Goal: Find specific page/section: Find specific page/section

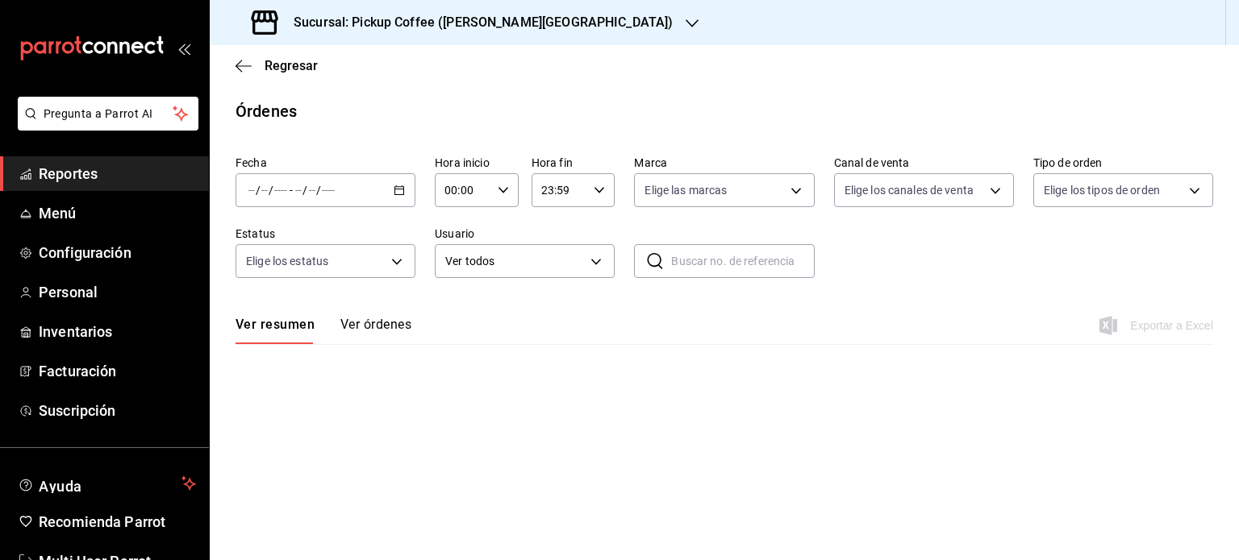
click at [685, 22] on icon "button" at bounding box center [691, 23] width 13 height 13
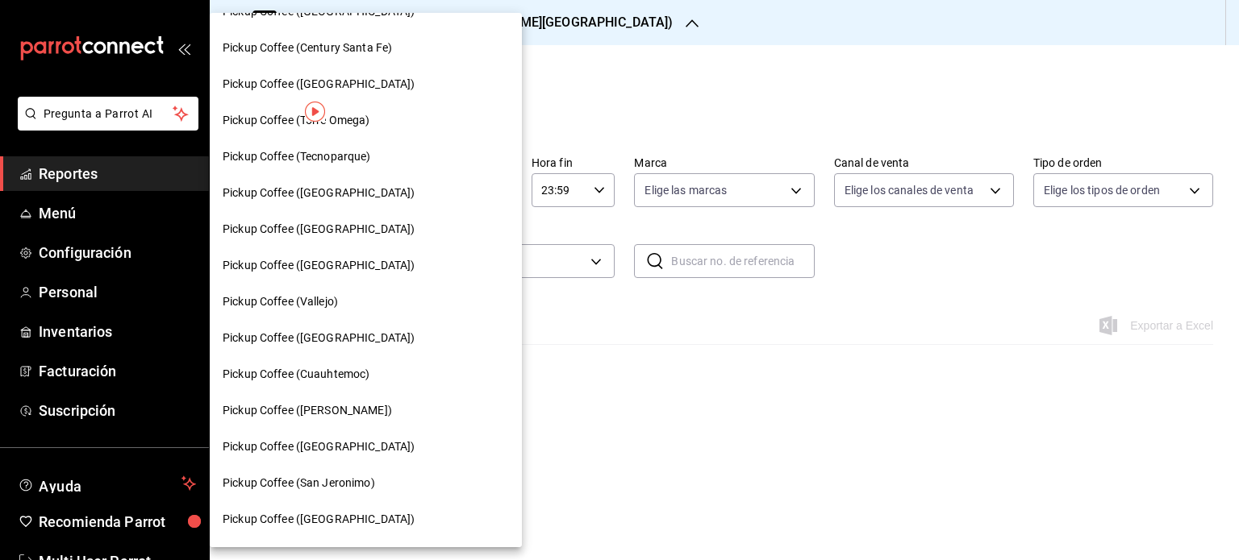
scroll to position [293, 0]
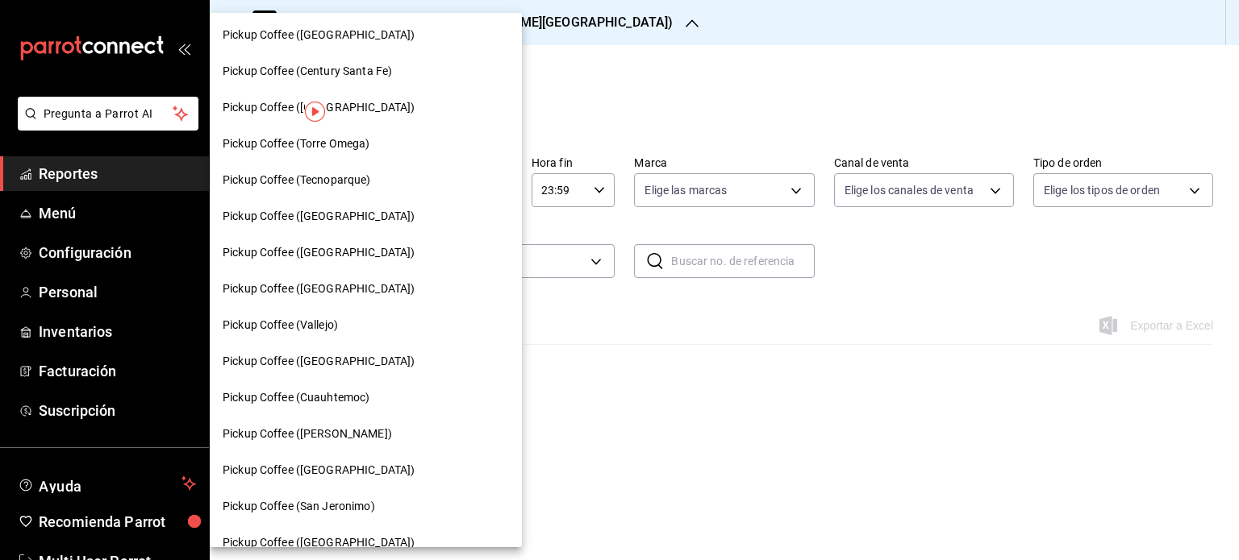
click at [319, 323] on span "Pickup Coffee (Vallejo)" at bounding box center [280, 325] width 115 height 17
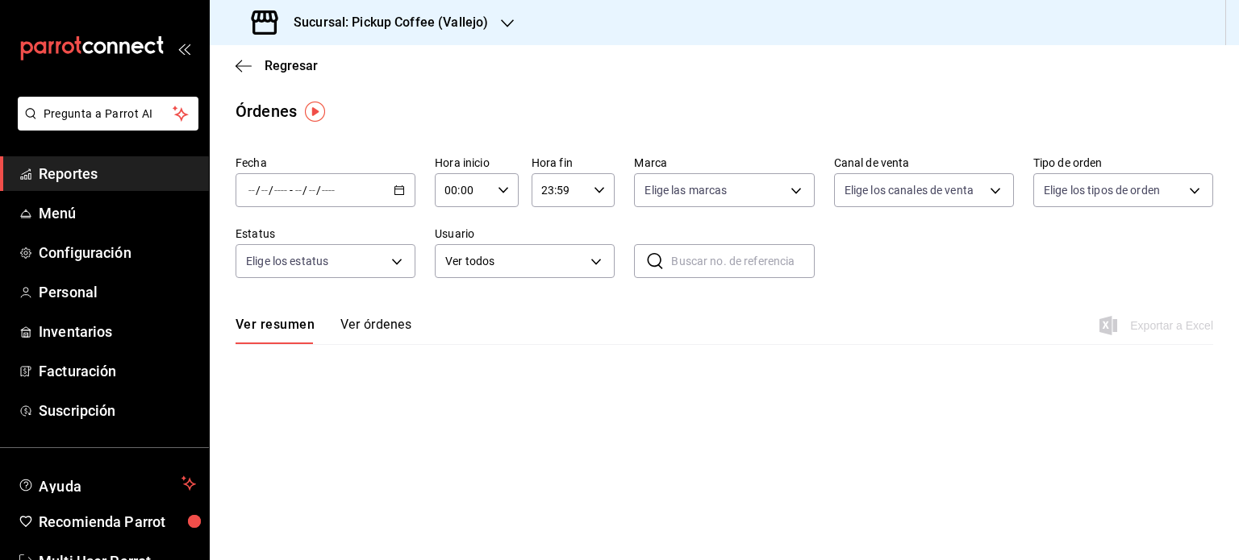
click at [110, 164] on span "Reportes" at bounding box center [117, 174] width 157 height 22
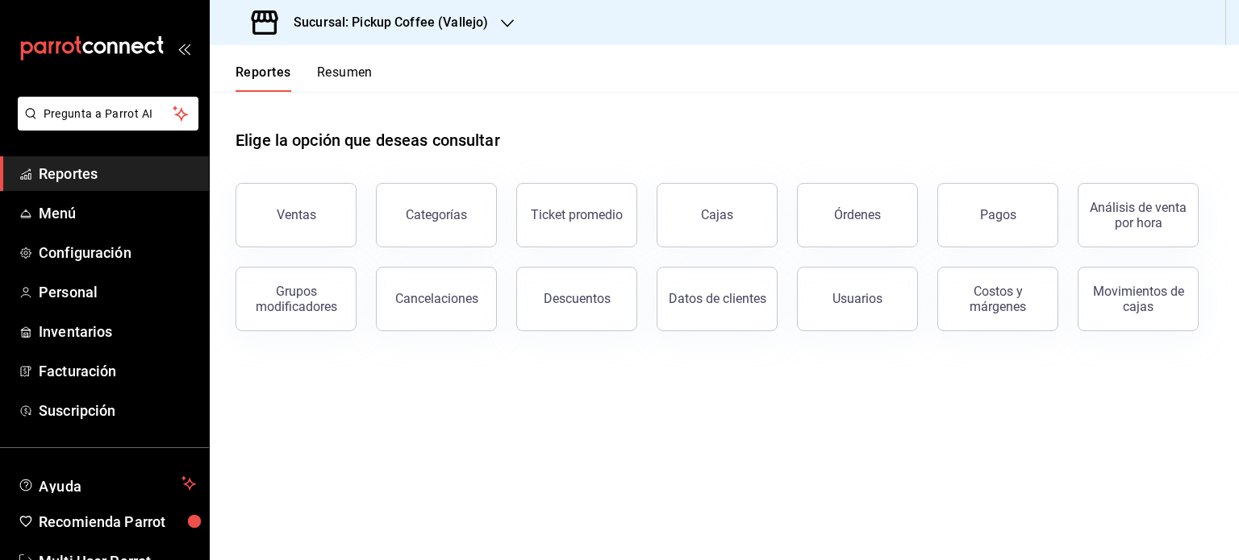
click at [358, 71] on button "Resumen" at bounding box center [345, 78] width 56 height 27
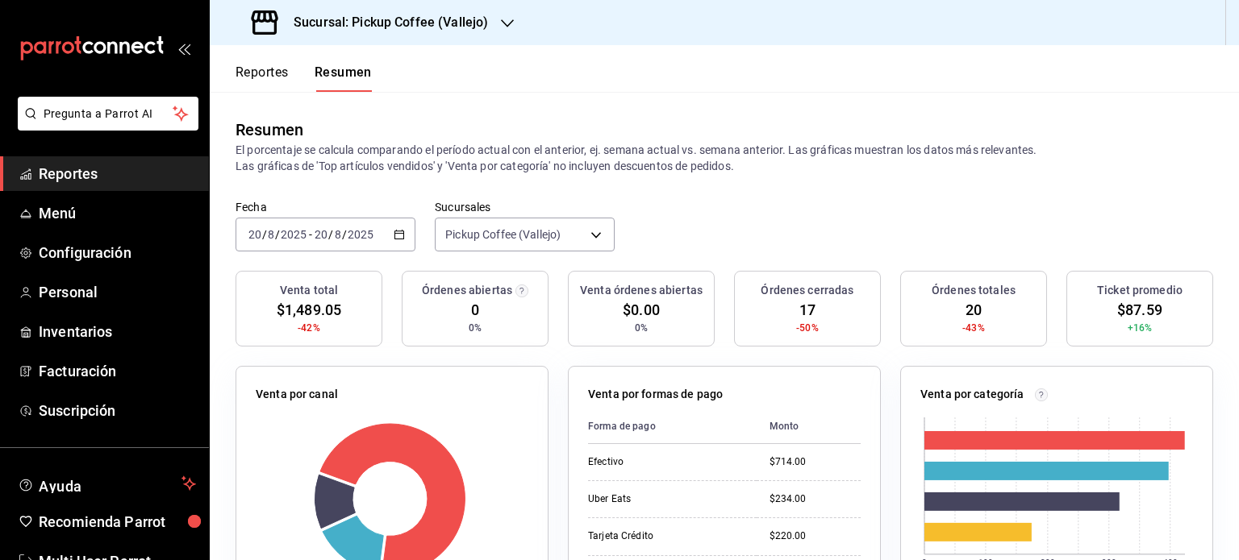
click at [397, 231] on icon "button" at bounding box center [399, 234] width 11 height 11
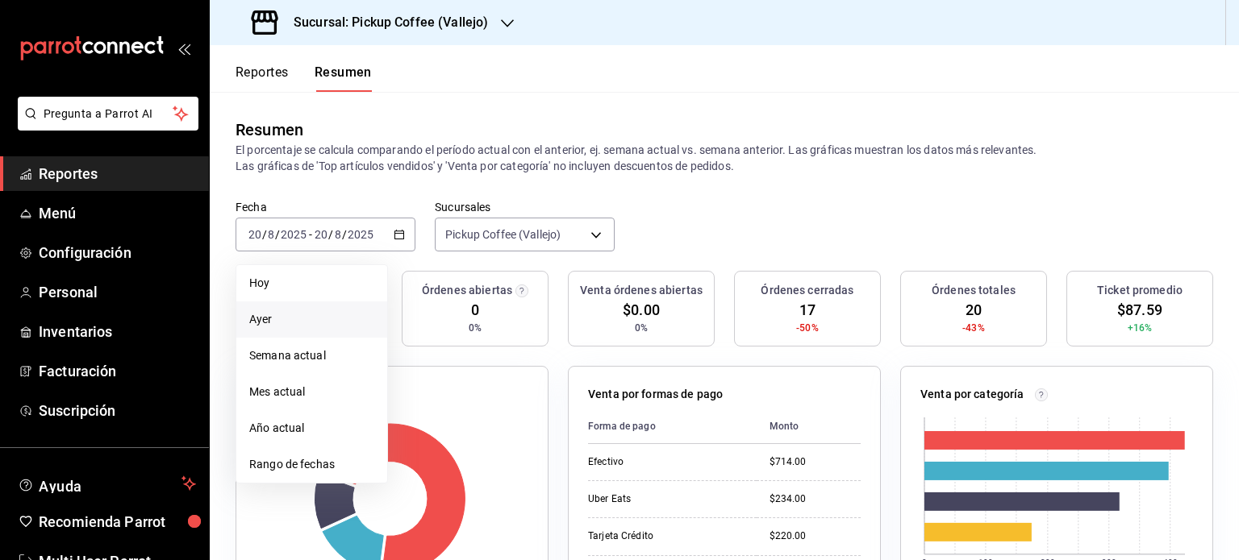
click at [285, 318] on span "Ayer" at bounding box center [311, 319] width 125 height 17
